Goal: Task Accomplishment & Management: Manage account settings

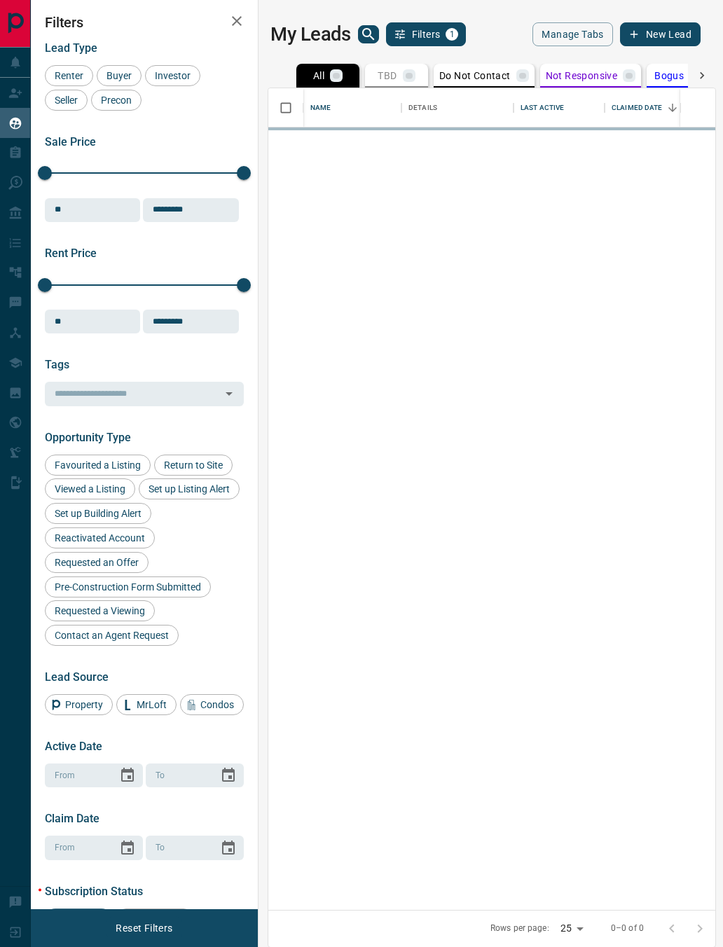
scroll to position [822, 447]
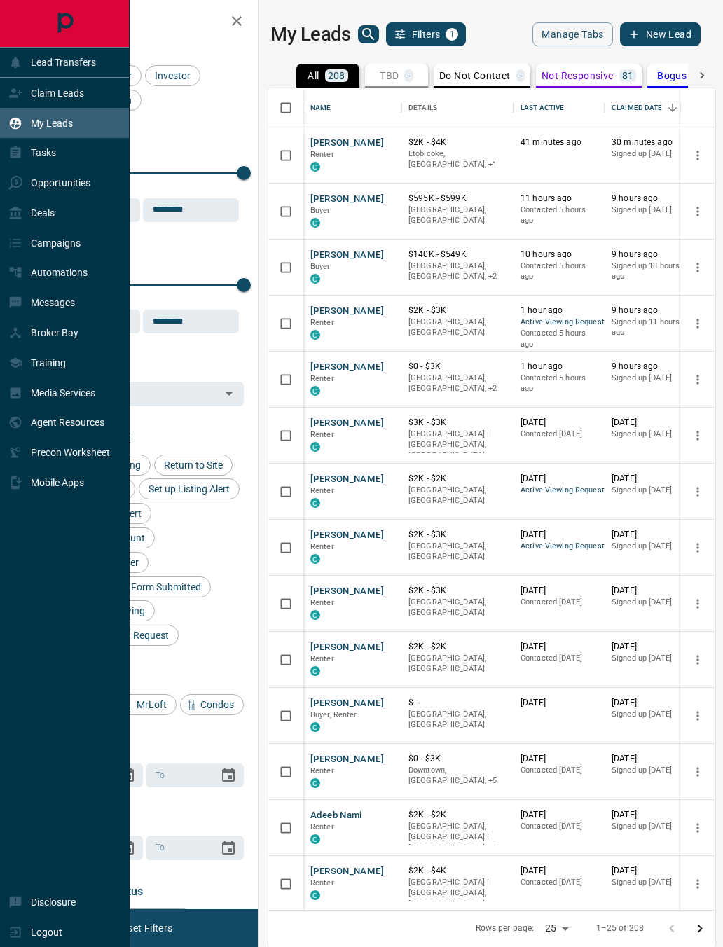
click at [25, 97] on div "Claim Leads" at bounding box center [46, 92] width 76 height 23
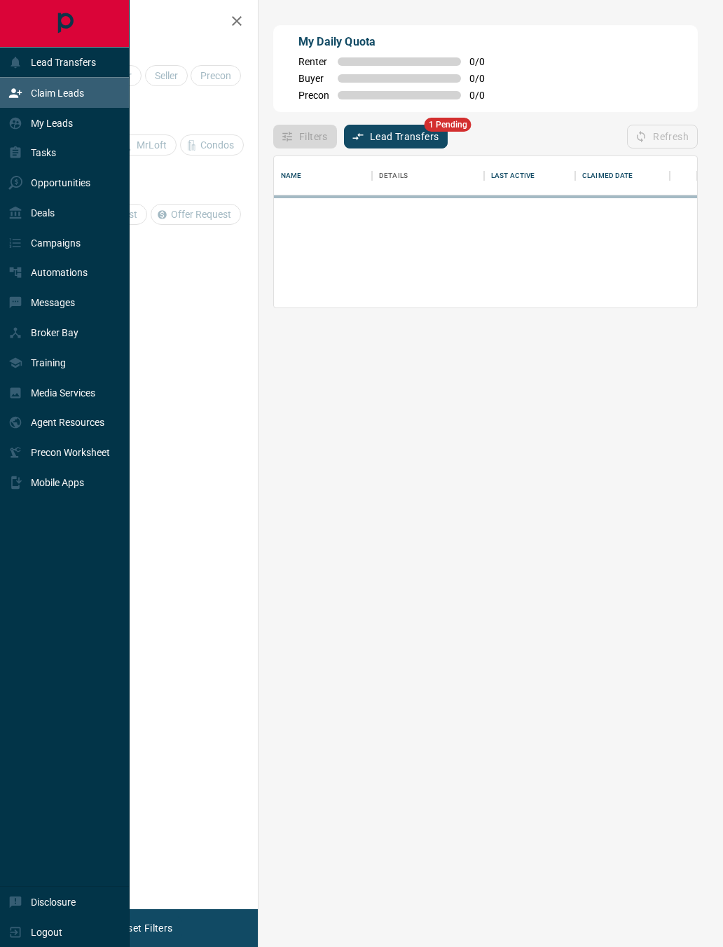
scroll to position [151, 423]
click at [406, 118] on div "Filters Lead Transfers 1 Pending Refresh" at bounding box center [485, 130] width 425 height 36
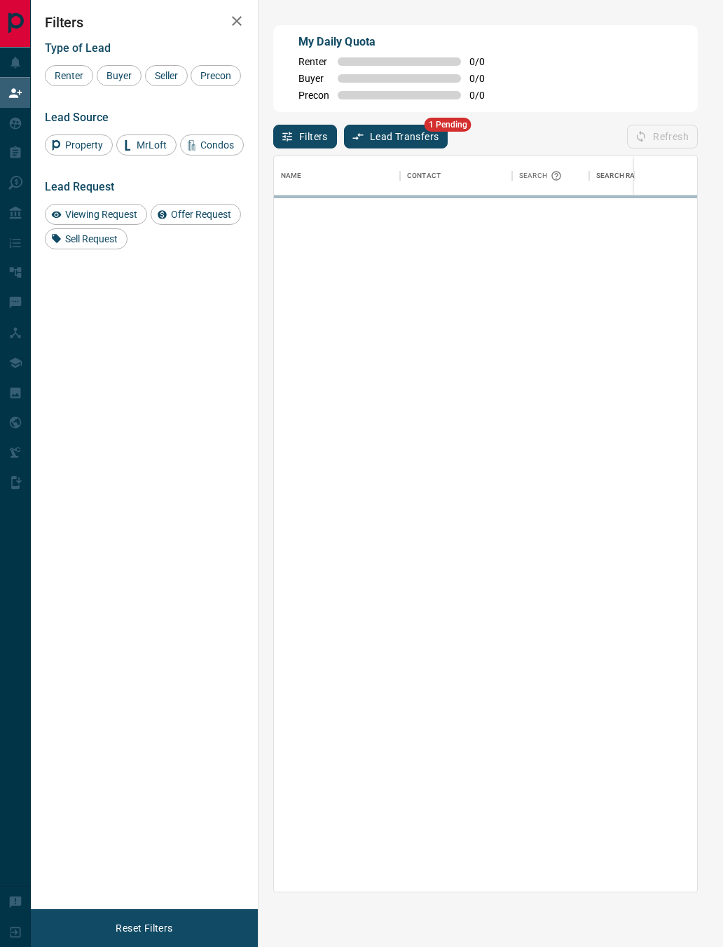
click at [415, 142] on button "Lead Transfers" at bounding box center [396, 137] width 104 height 24
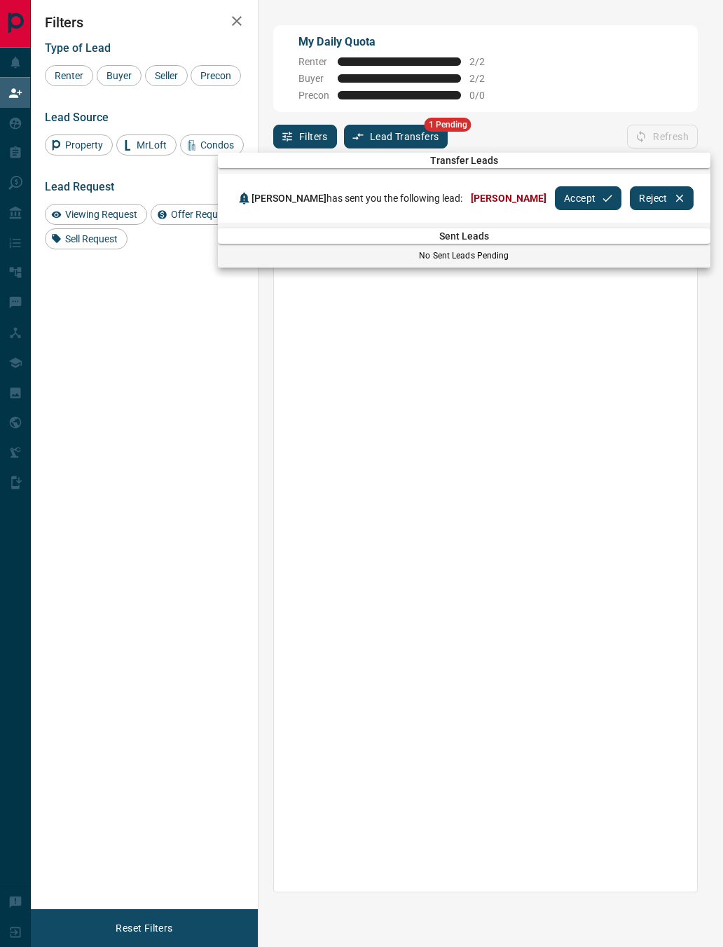
click at [598, 204] on button "Accept" at bounding box center [588, 198] width 67 height 24
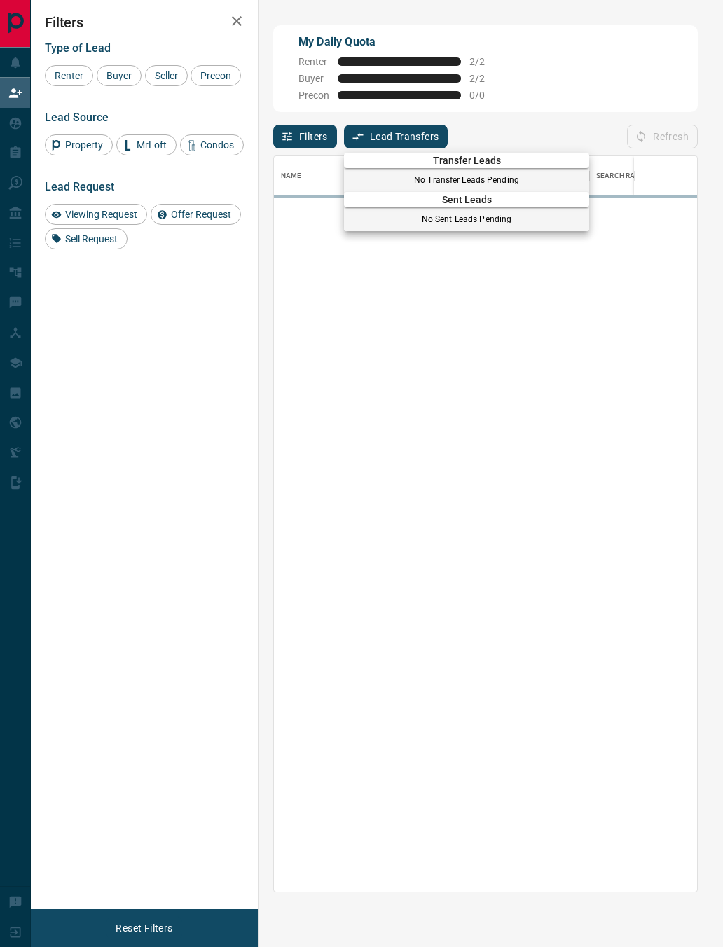
click at [557, 301] on div at bounding box center [361, 473] width 723 height 947
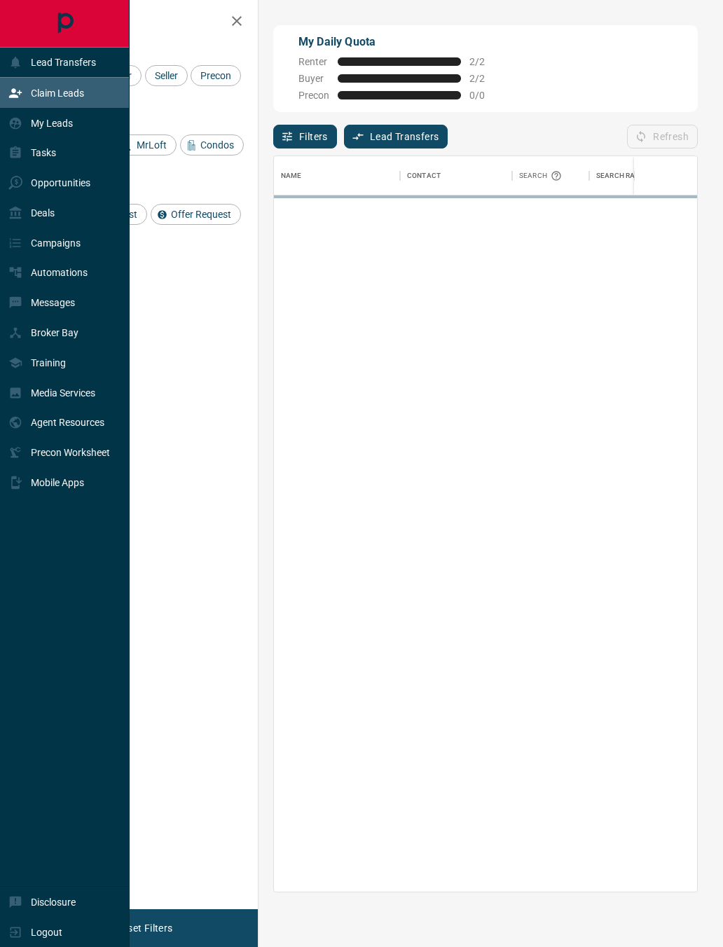
click at [25, 133] on div "My Leads" at bounding box center [40, 122] width 64 height 23
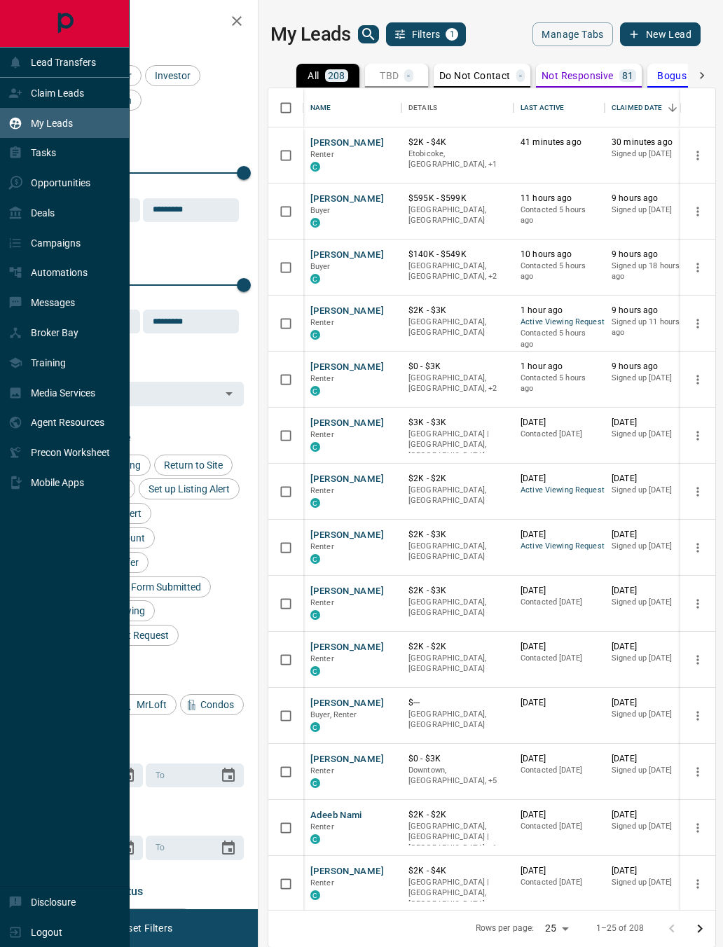
scroll to position [822, 447]
click at [76, 160] on div "Tasks" at bounding box center [65, 153] width 130 height 30
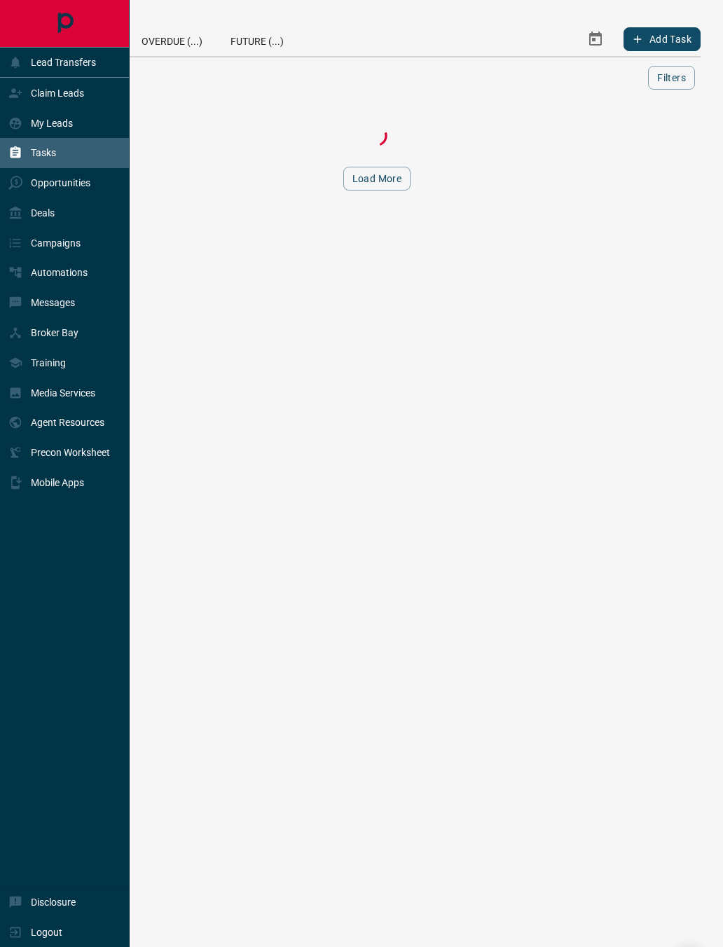
click at [86, 138] on div "My Leads" at bounding box center [65, 123] width 130 height 30
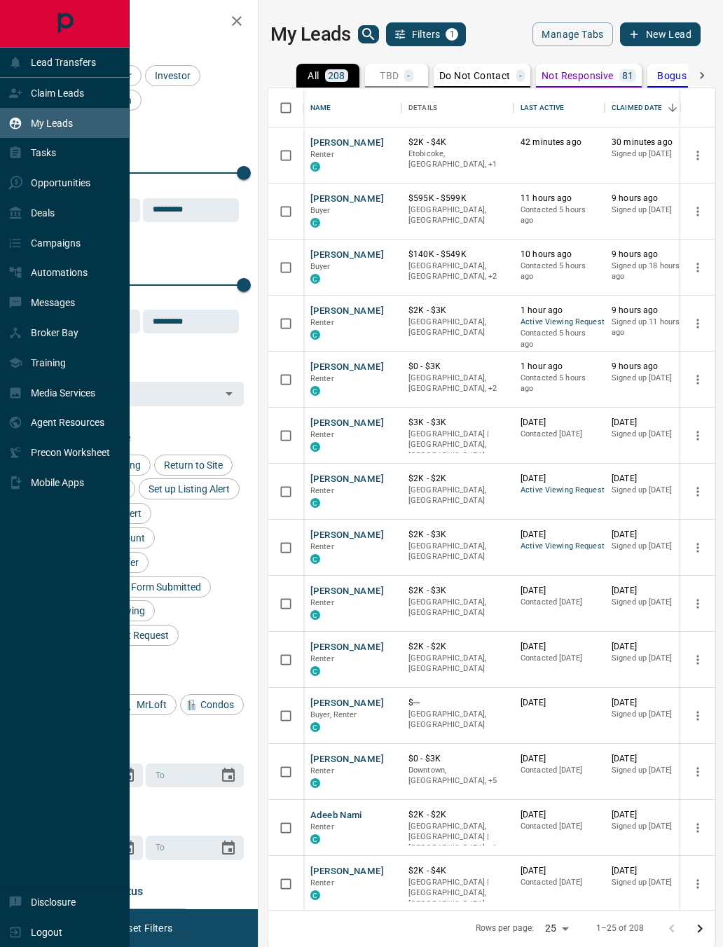
scroll to position [822, 447]
click at [74, 156] on div "Tasks" at bounding box center [65, 153] width 130 height 30
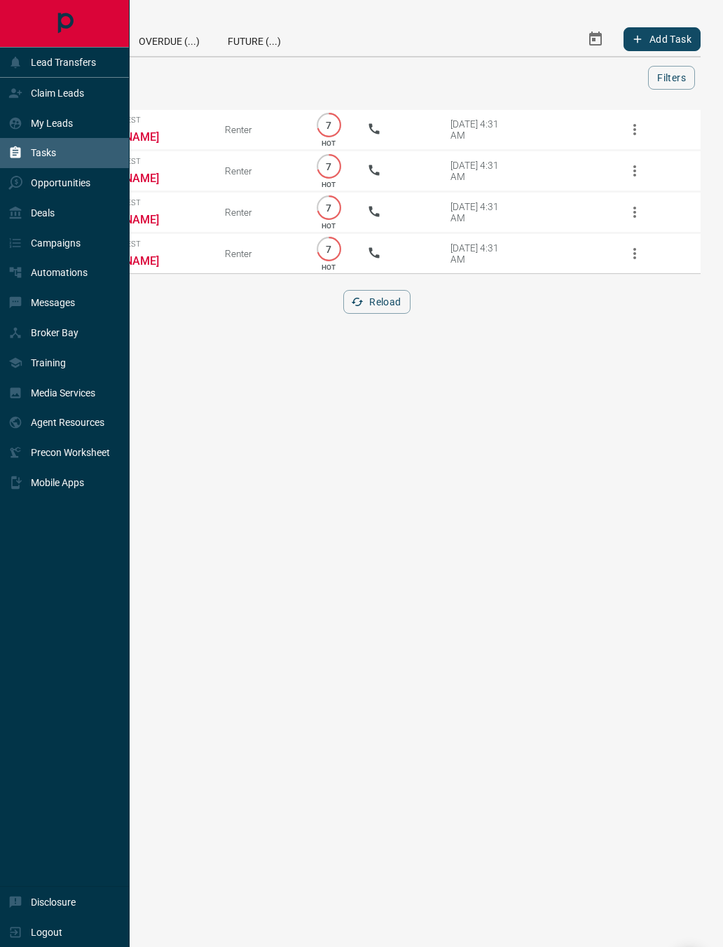
click at [94, 136] on div "My Leads" at bounding box center [65, 123] width 130 height 30
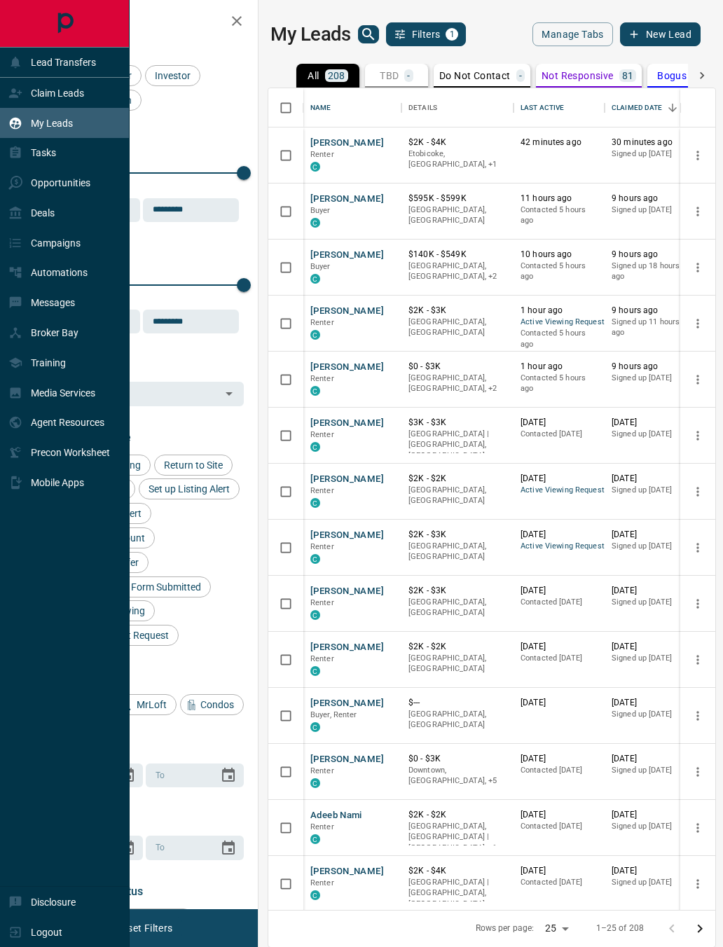
scroll to position [822, 447]
click at [83, 160] on div "Tasks" at bounding box center [65, 153] width 130 height 30
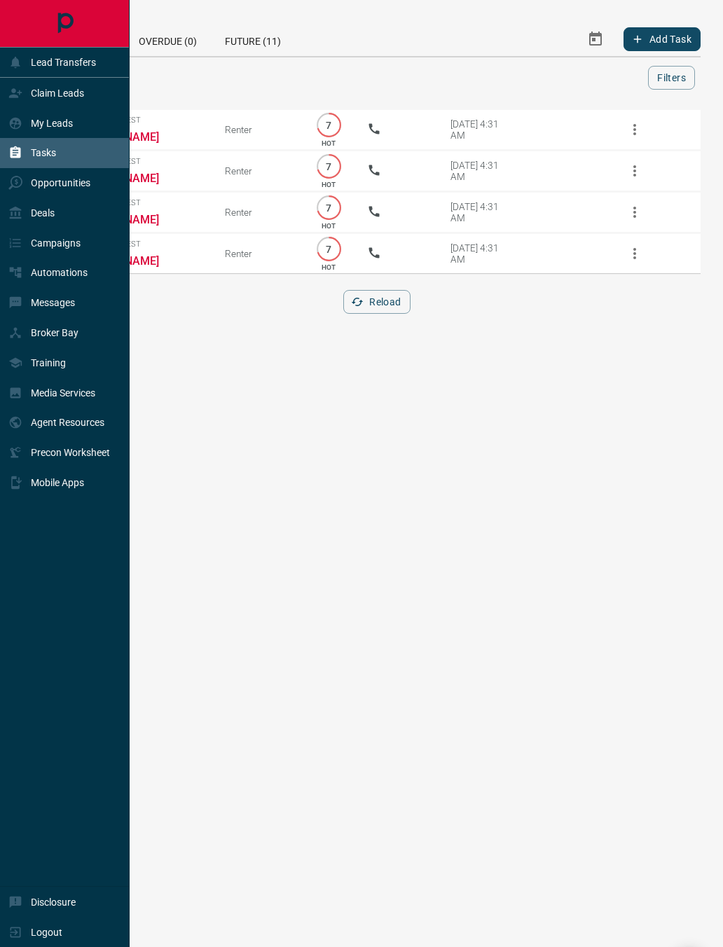
click at [266, 440] on html "Lead Transfers Claim Leads My Leads Tasks Opportunities Deals Campaigns Automat…" at bounding box center [361, 473] width 723 height 947
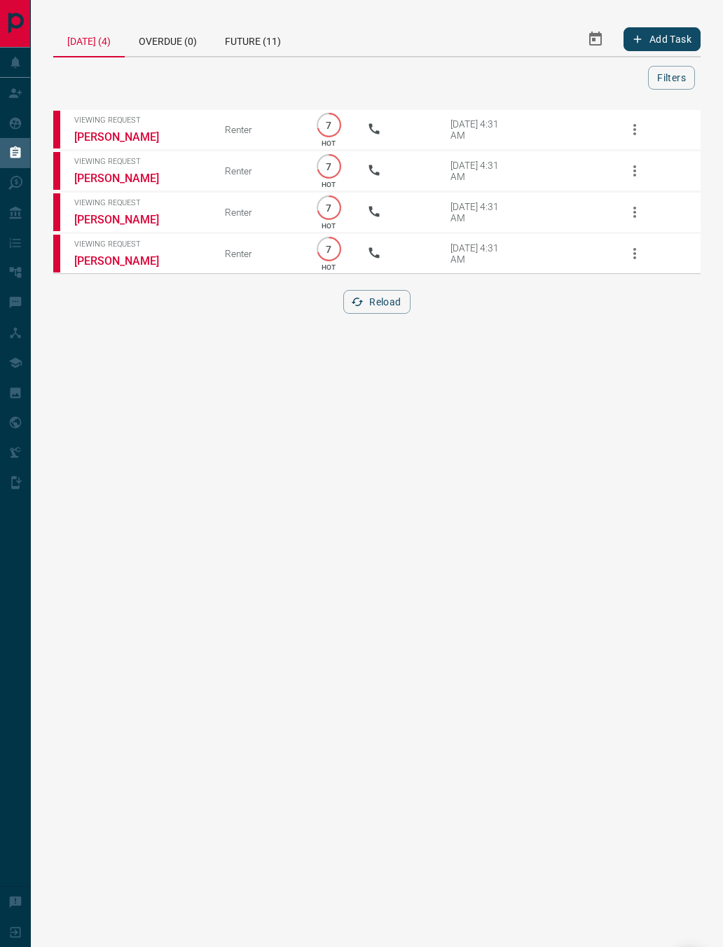
click at [662, 83] on button "Filters" at bounding box center [671, 78] width 47 height 24
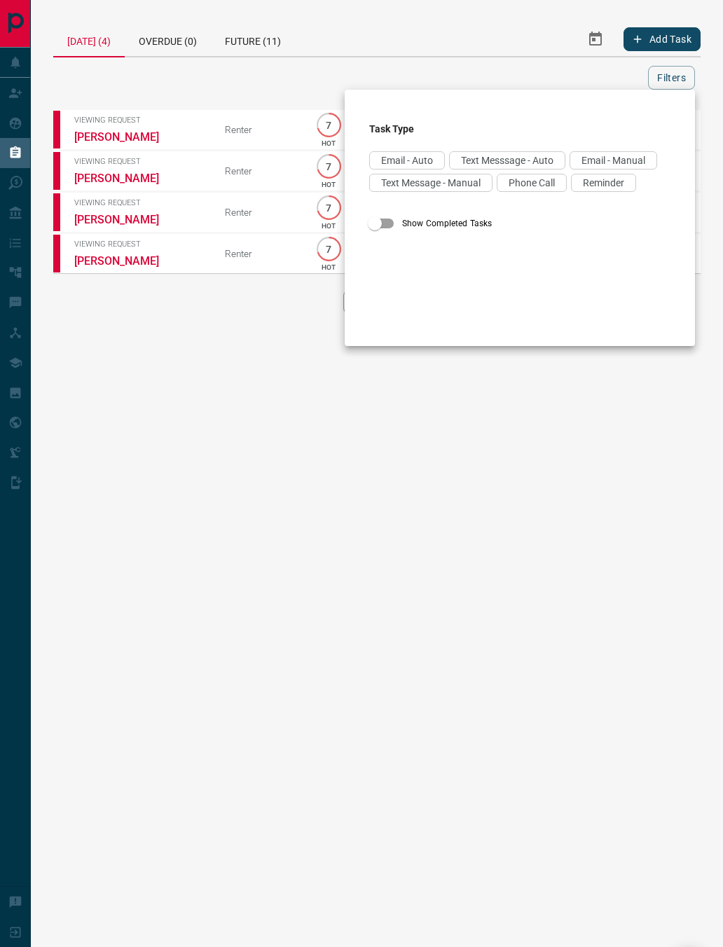
click at [344, 371] on div at bounding box center [361, 473] width 723 height 947
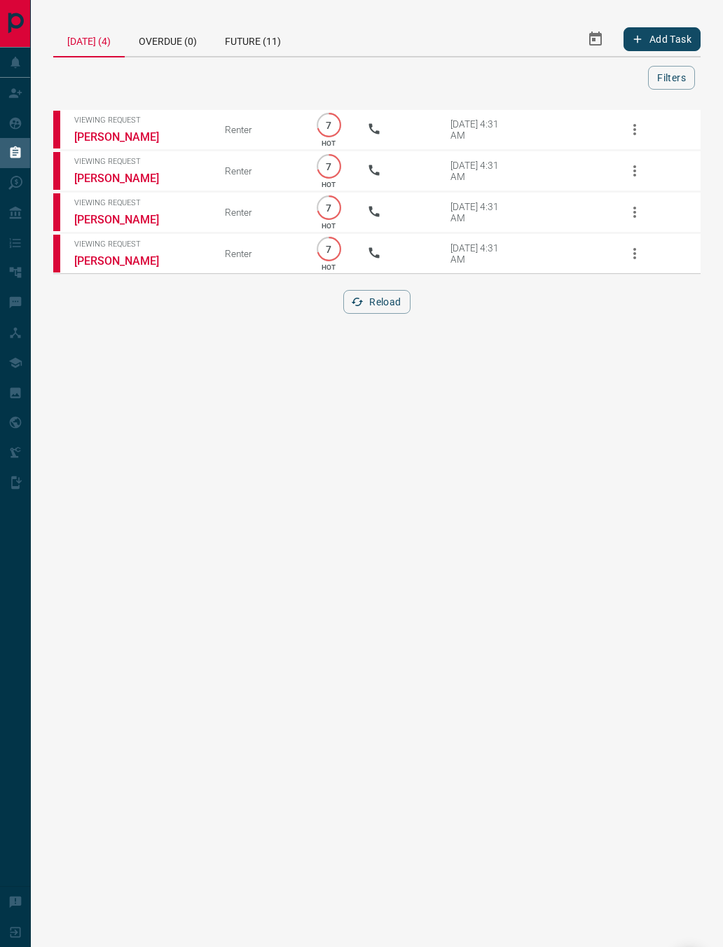
click at [630, 138] on button "button" at bounding box center [635, 130] width 34 height 34
click at [652, 189] on span "Mark Complete" at bounding box center [672, 190] width 58 height 13
click at [637, 172] on icon "button" at bounding box center [634, 171] width 17 height 17
click at [639, 233] on div at bounding box center [629, 233] width 25 height 17
click at [638, 210] on icon "button" at bounding box center [634, 212] width 17 height 17
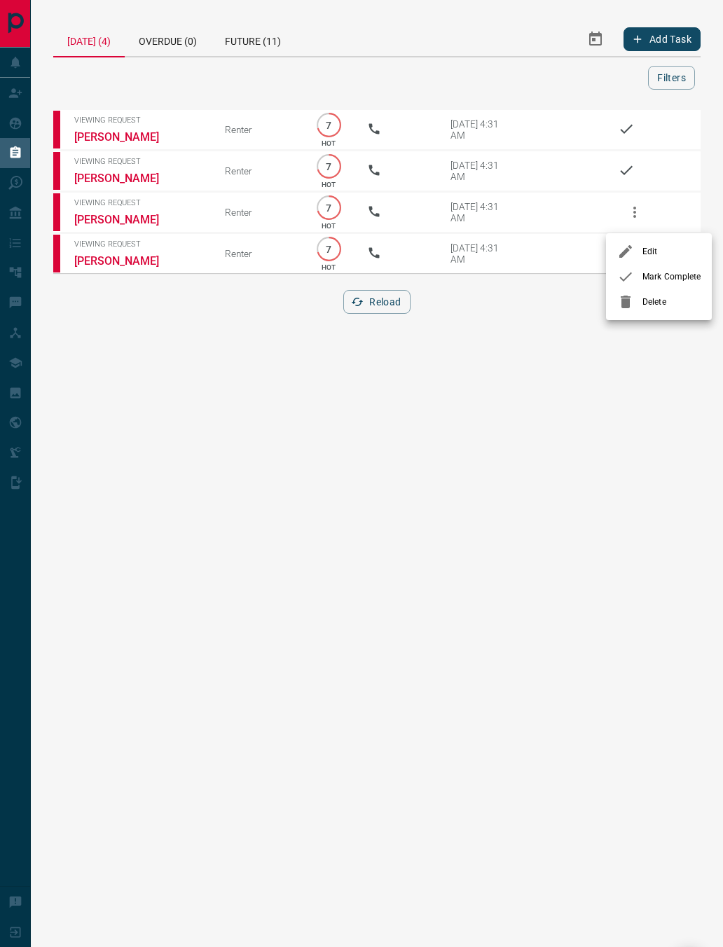
click at [640, 273] on div at bounding box center [629, 276] width 25 height 17
click at [633, 259] on icon "button" at bounding box center [634, 253] width 17 height 17
click at [629, 317] on icon at bounding box center [625, 320] width 17 height 17
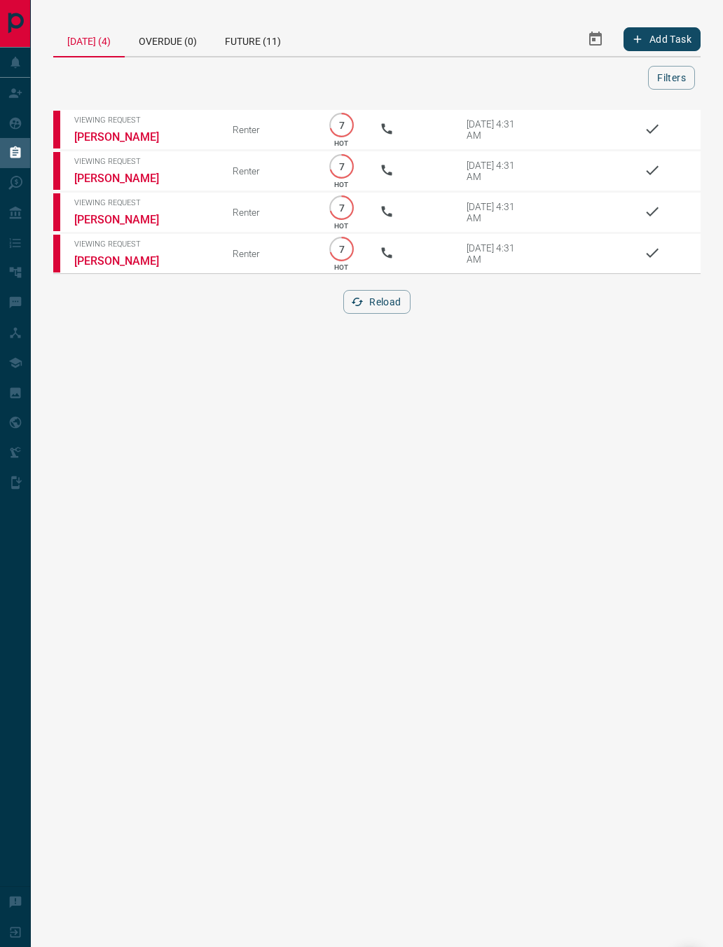
click at [184, 44] on div "Overdue (0)" at bounding box center [168, 39] width 86 height 34
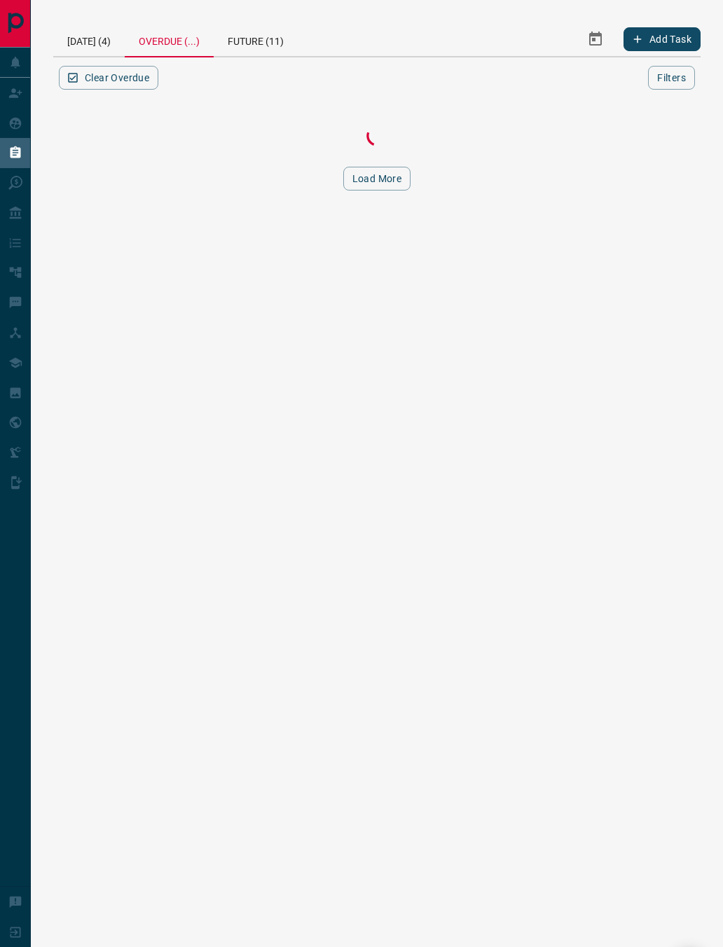
click at [104, 41] on div "[DATE] (4)" at bounding box center [88, 39] width 71 height 34
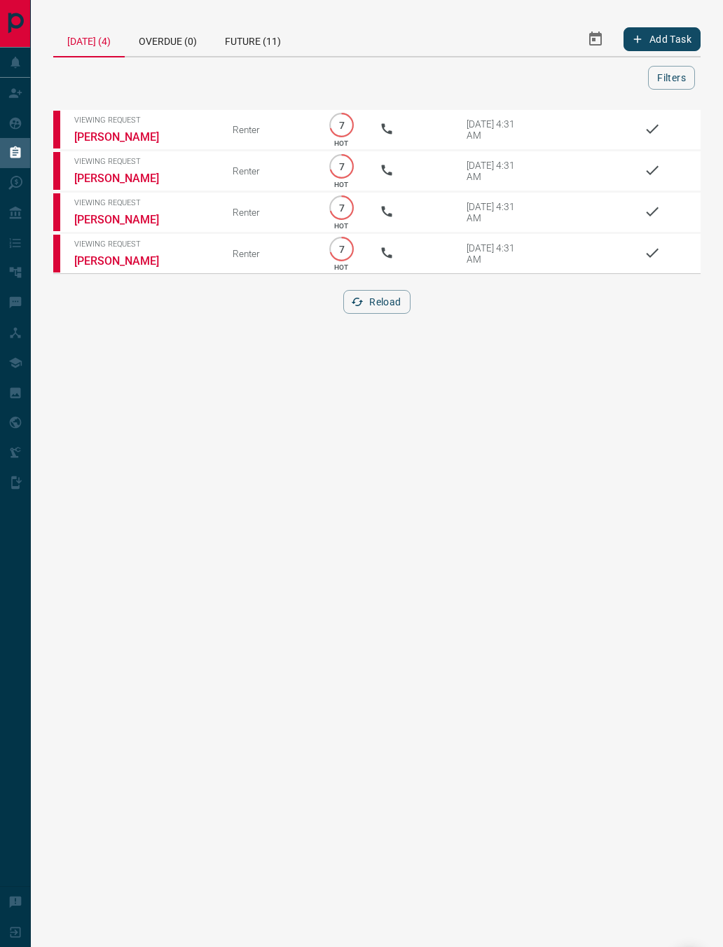
click at [397, 312] on button "Reload" at bounding box center [376, 302] width 67 height 24
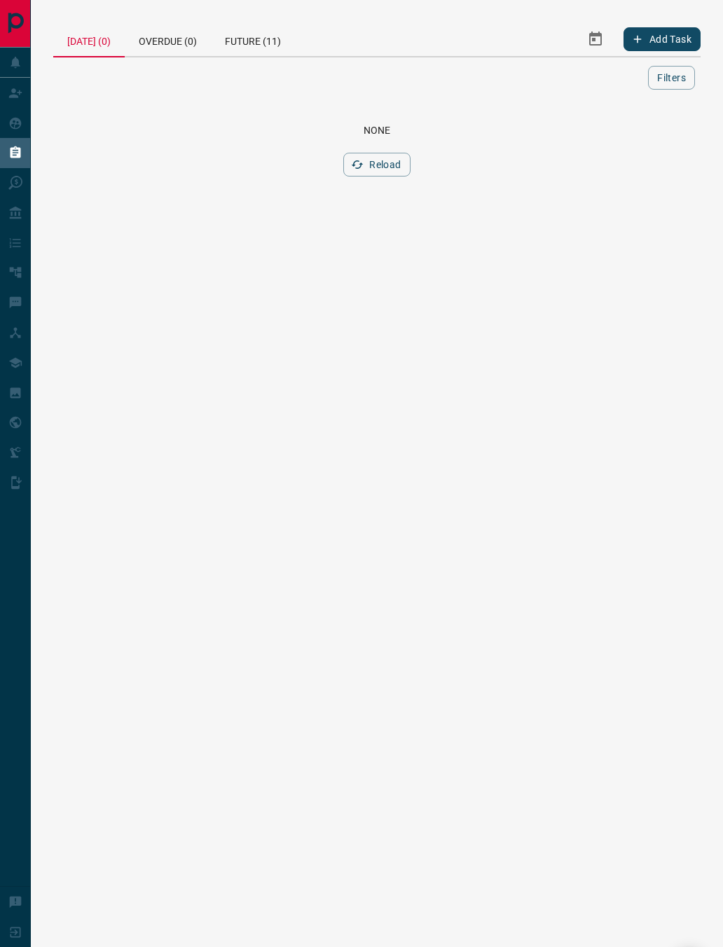
click at [18, 125] on icon at bounding box center [15, 123] width 14 height 14
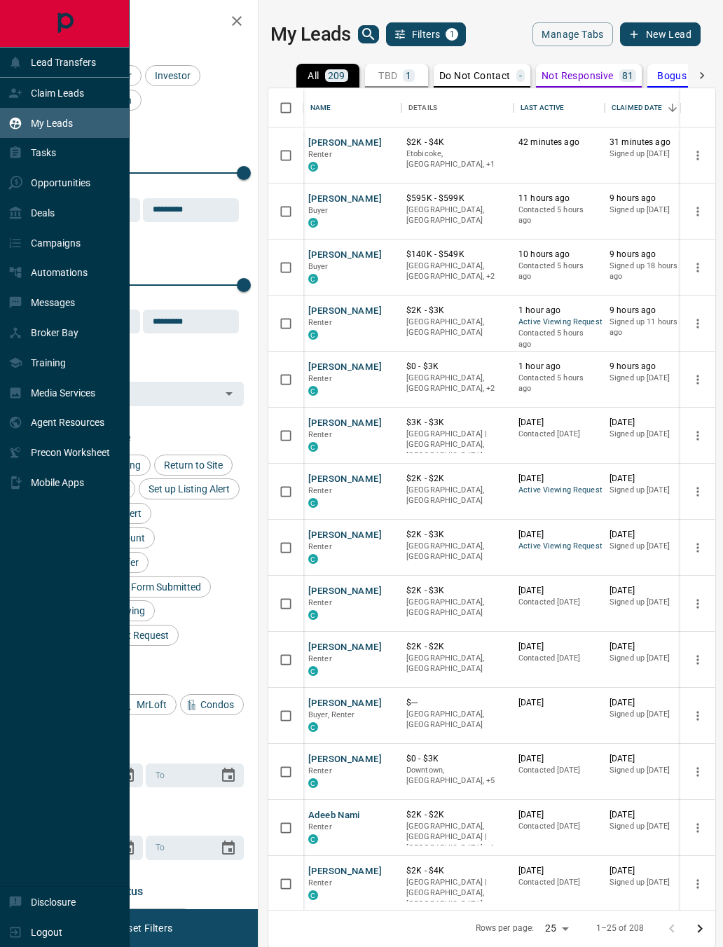
scroll to position [0, 2]
